Goal: Information Seeking & Learning: Learn about a topic

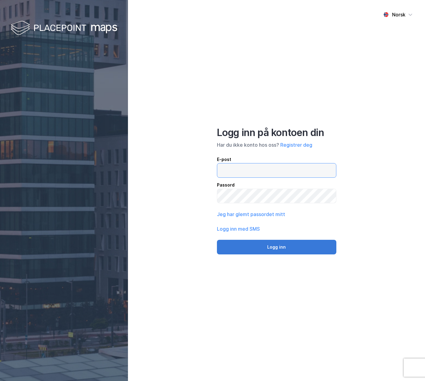
type input "[PERSON_NAME][EMAIL_ADDRESS][DOMAIN_NAME]"
click at [254, 244] on button "Logg inn" at bounding box center [276, 247] width 119 height 15
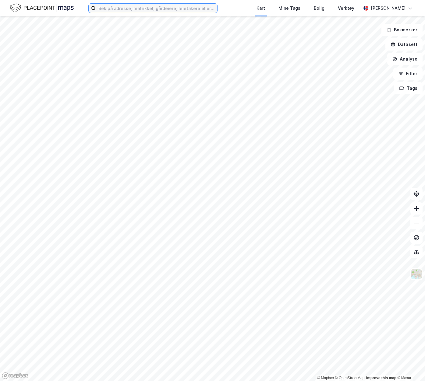
click at [120, 6] on input at bounding box center [156, 8] width 121 height 9
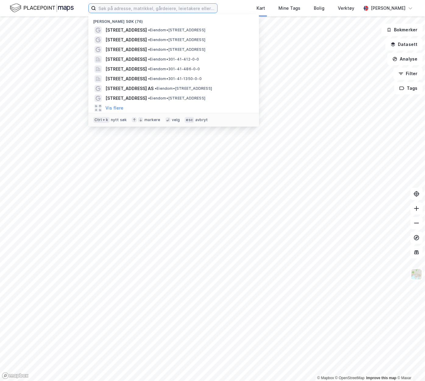
click at [124, 10] on input at bounding box center [156, 8] width 121 height 9
paste input "4005-46/122"
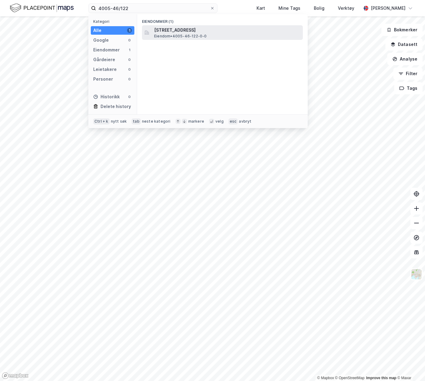
click at [167, 33] on span "[STREET_ADDRESS]" at bounding box center [227, 29] width 146 height 7
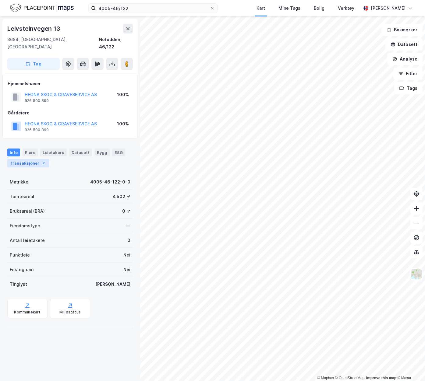
click at [28, 159] on div "Transaksjoner 2" at bounding box center [28, 163] width 42 height 9
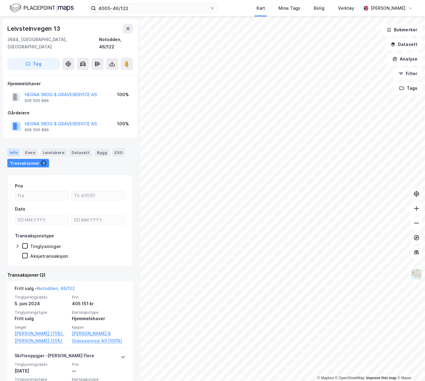
click at [14, 149] on div "Info" at bounding box center [13, 153] width 13 height 8
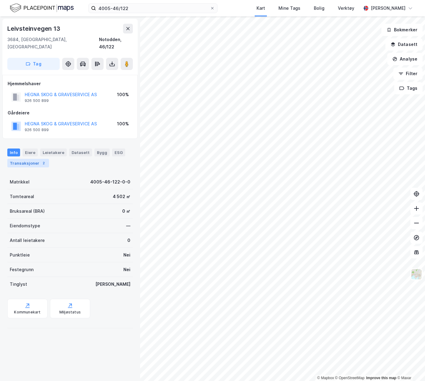
click at [43, 160] on div "2" at bounding box center [44, 163] width 6 height 6
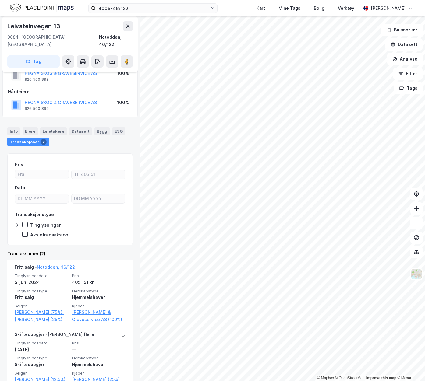
scroll to position [30, 0]
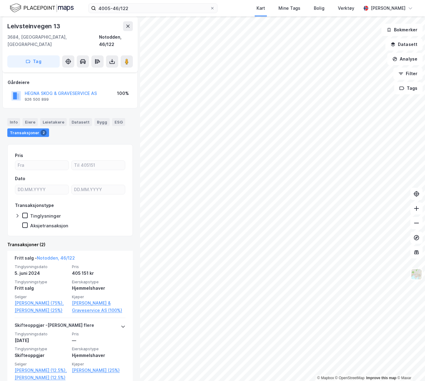
drag, startPoint x: 83, startPoint y: 31, endPoint x: 107, endPoint y: 25, distance: 24.4
click at [83, 31] on div "[STREET_ADDRESS]" at bounding box center [69, 34] width 125 height 27
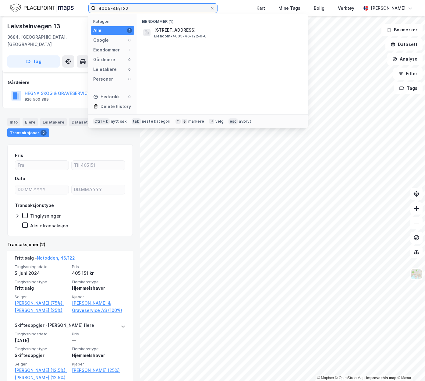
click at [145, 9] on input "4005-46/122" at bounding box center [153, 8] width 114 height 9
type input "4"
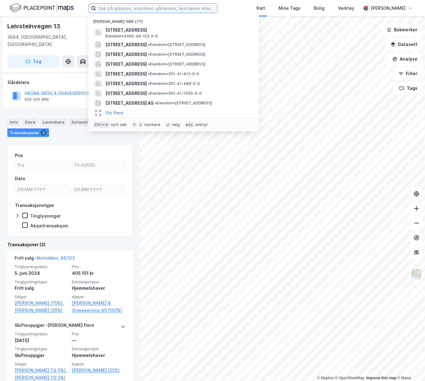
click at [108, 8] on input at bounding box center [156, 8] width 121 height 9
paste input "4005-43/180"
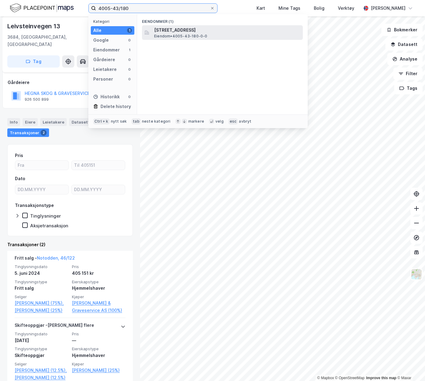
type input "4005-43/180"
click at [217, 31] on span "[STREET_ADDRESS]" at bounding box center [227, 29] width 146 height 7
